Goal: Transaction & Acquisition: Purchase product/service

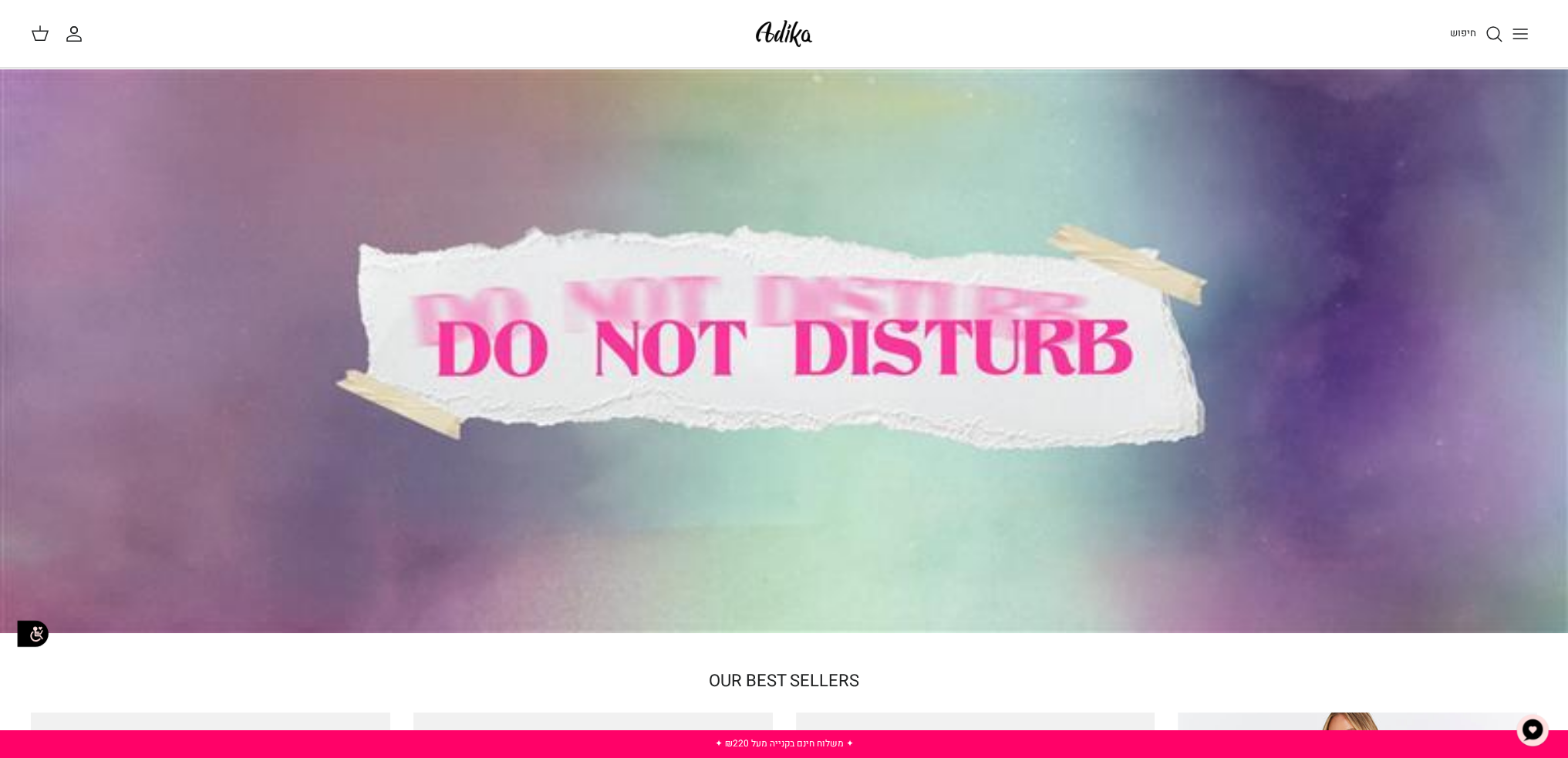
click at [1427, 176] on div at bounding box center [784, 351] width 1568 height 565
